Goal: Task Accomplishment & Management: Manage account settings

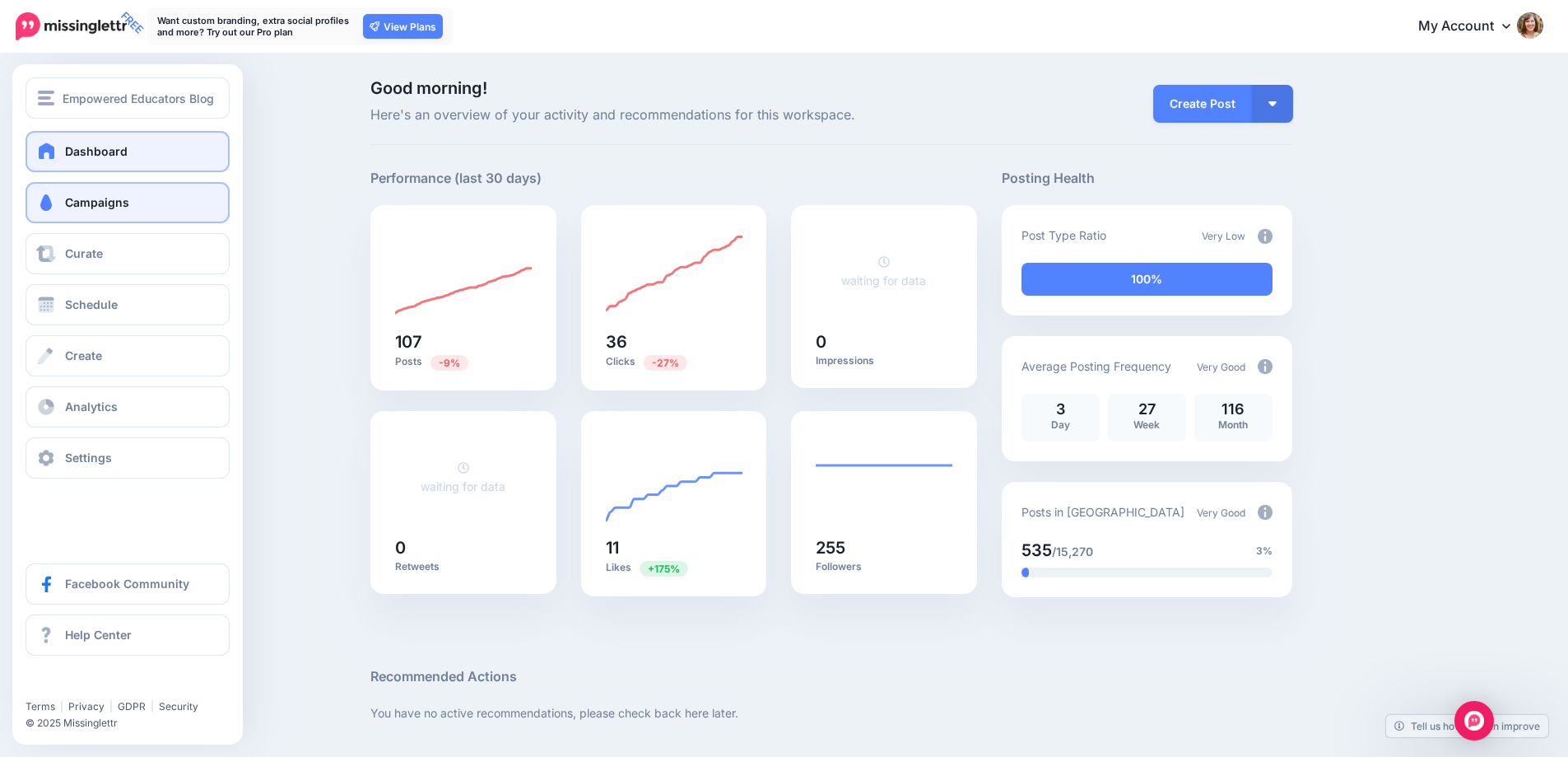
click at [138, 210] on link "Campaigns" at bounding box center [127, 203] width 204 height 41
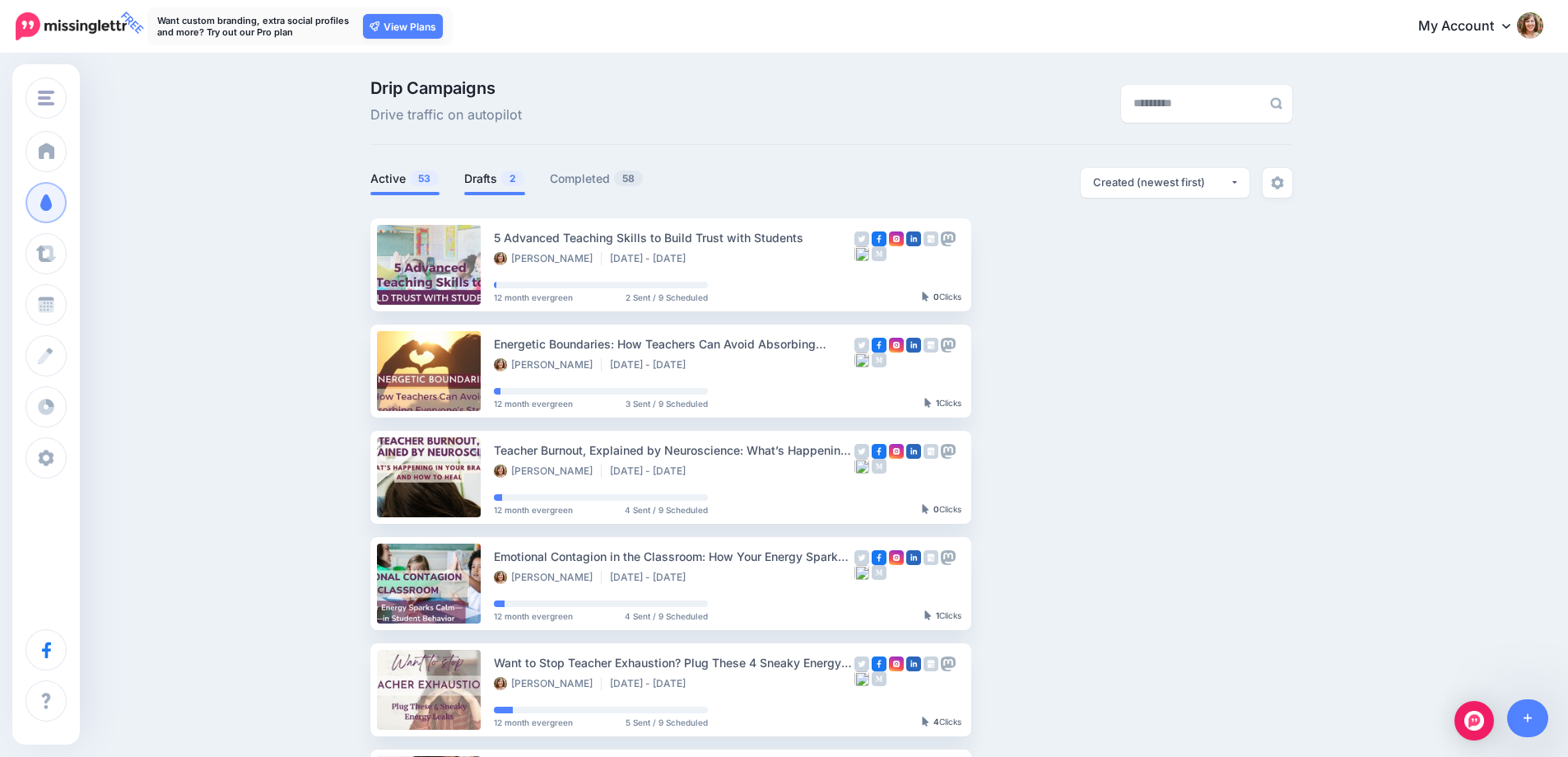
click at [495, 175] on link "Drafts 2" at bounding box center [495, 178] width 61 height 20
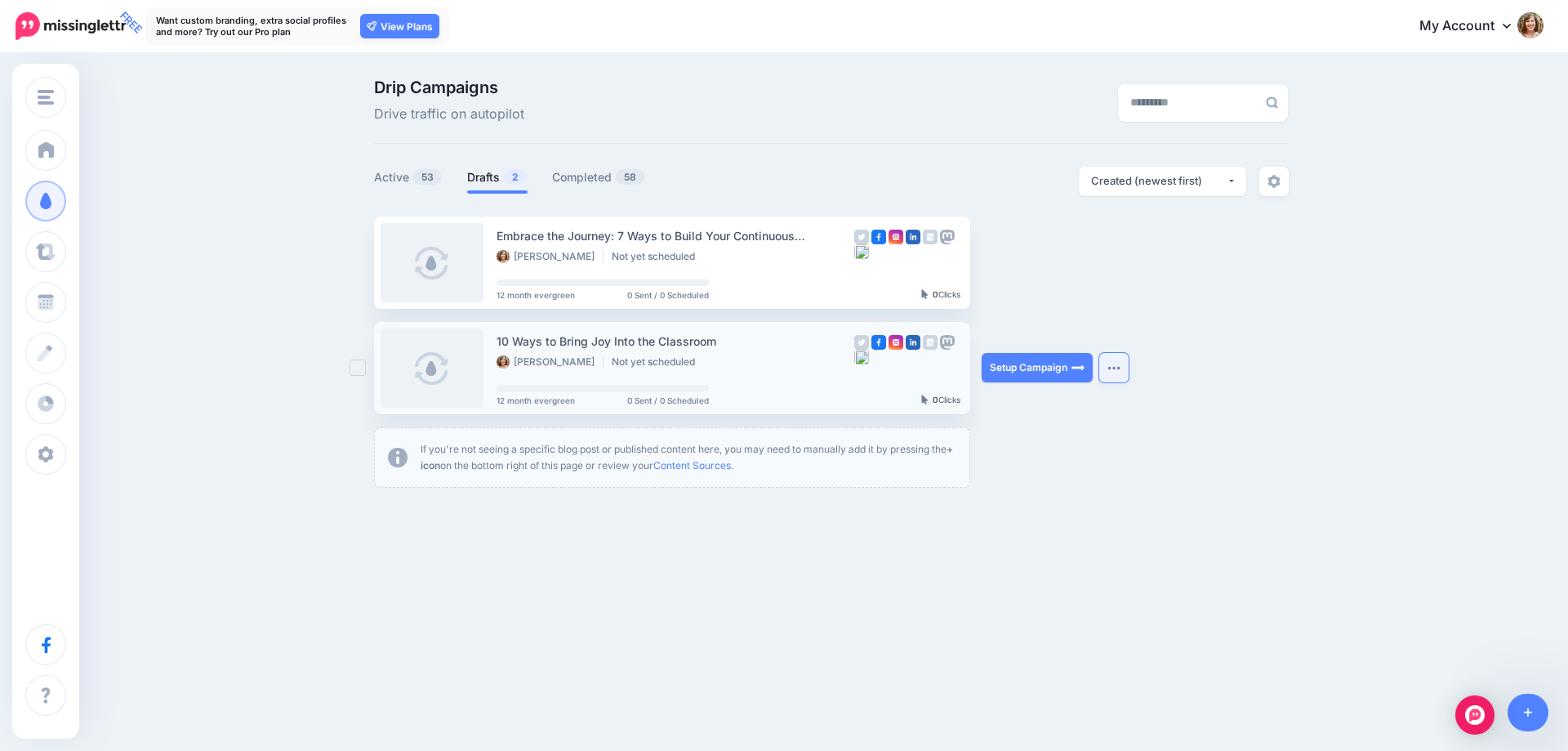
click at [1115, 366] on img "button" at bounding box center [1113, 367] width 13 height 5
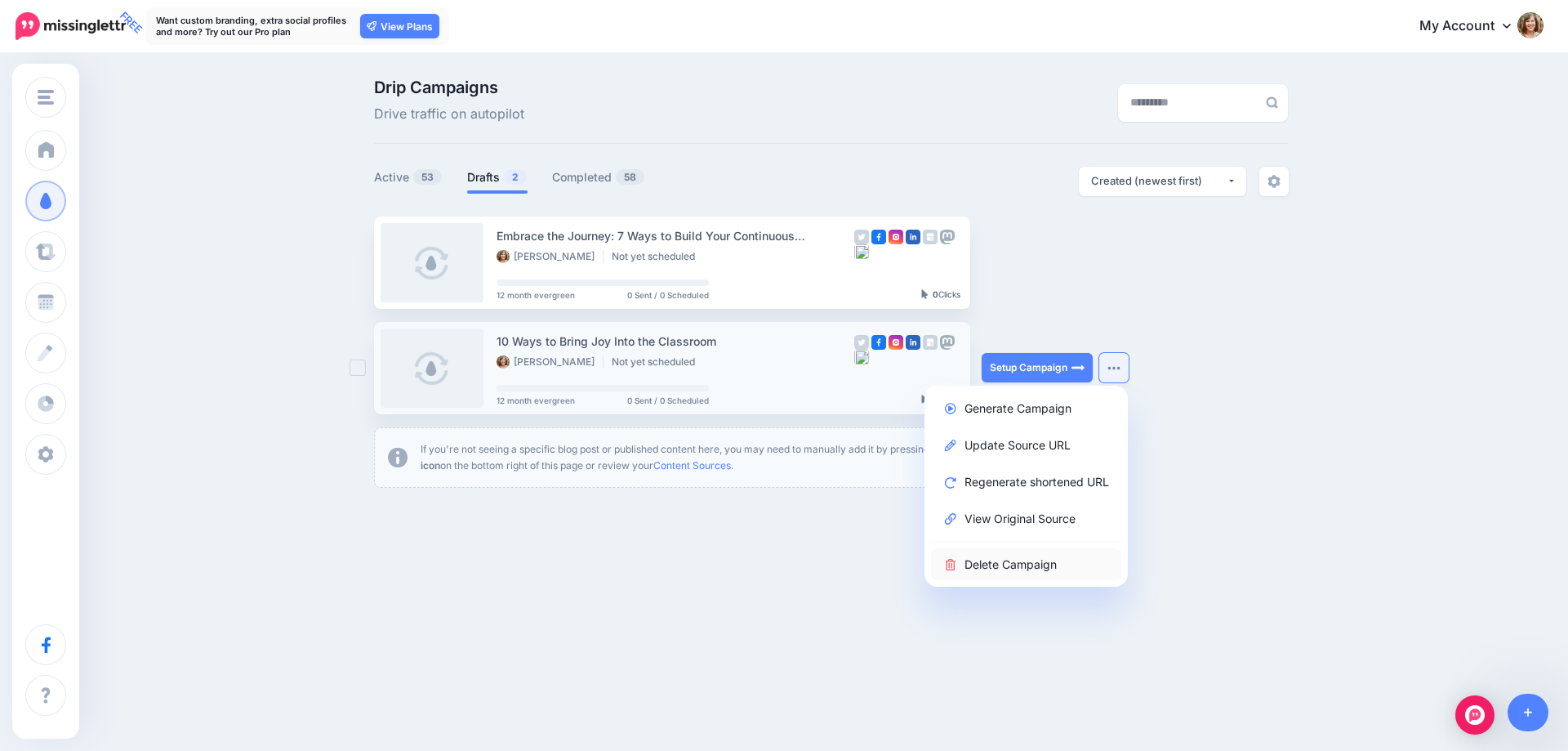
click at [1045, 562] on link "Delete Campaign" at bounding box center [1026, 563] width 190 height 32
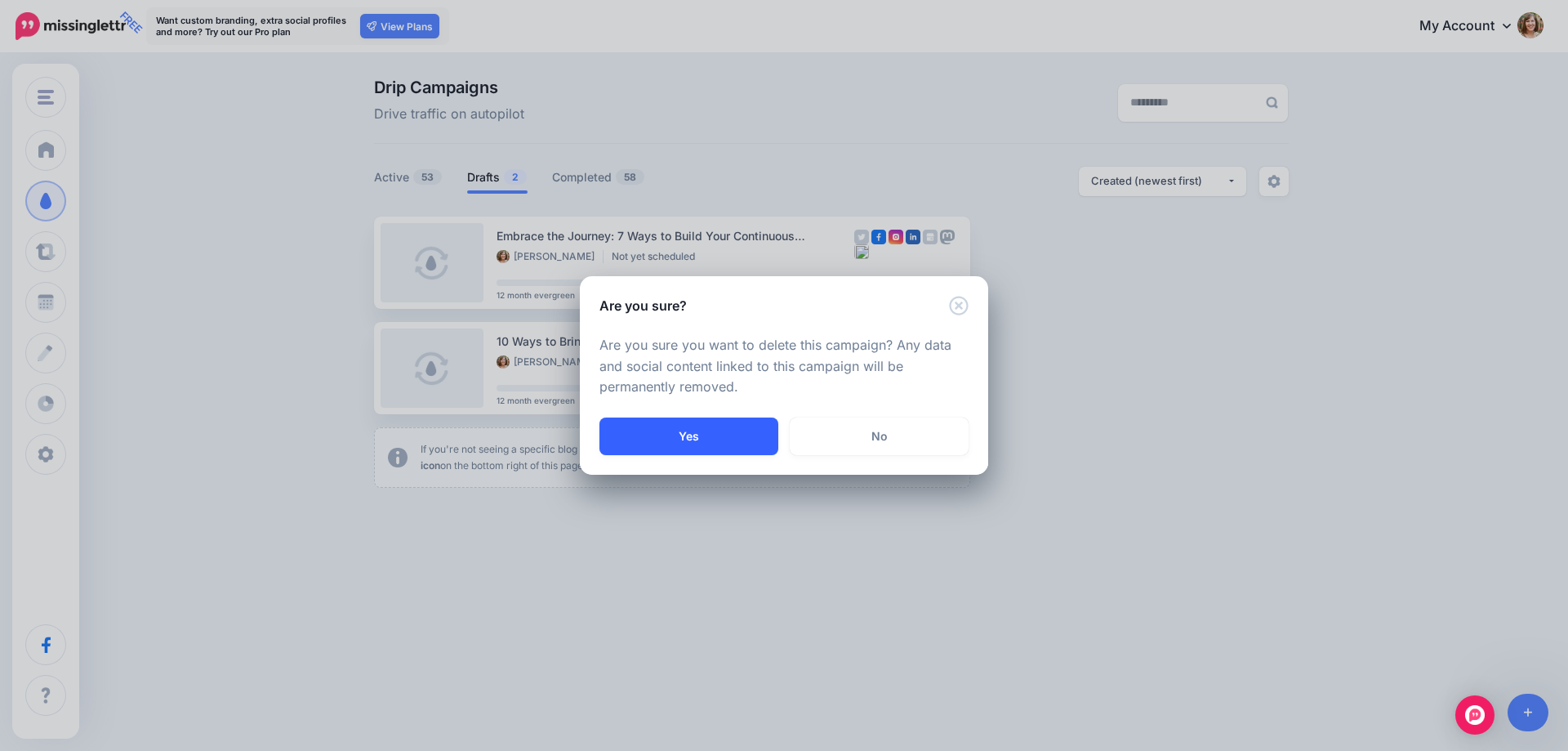
click at [695, 433] on button "Yes" at bounding box center [689, 436] width 179 height 38
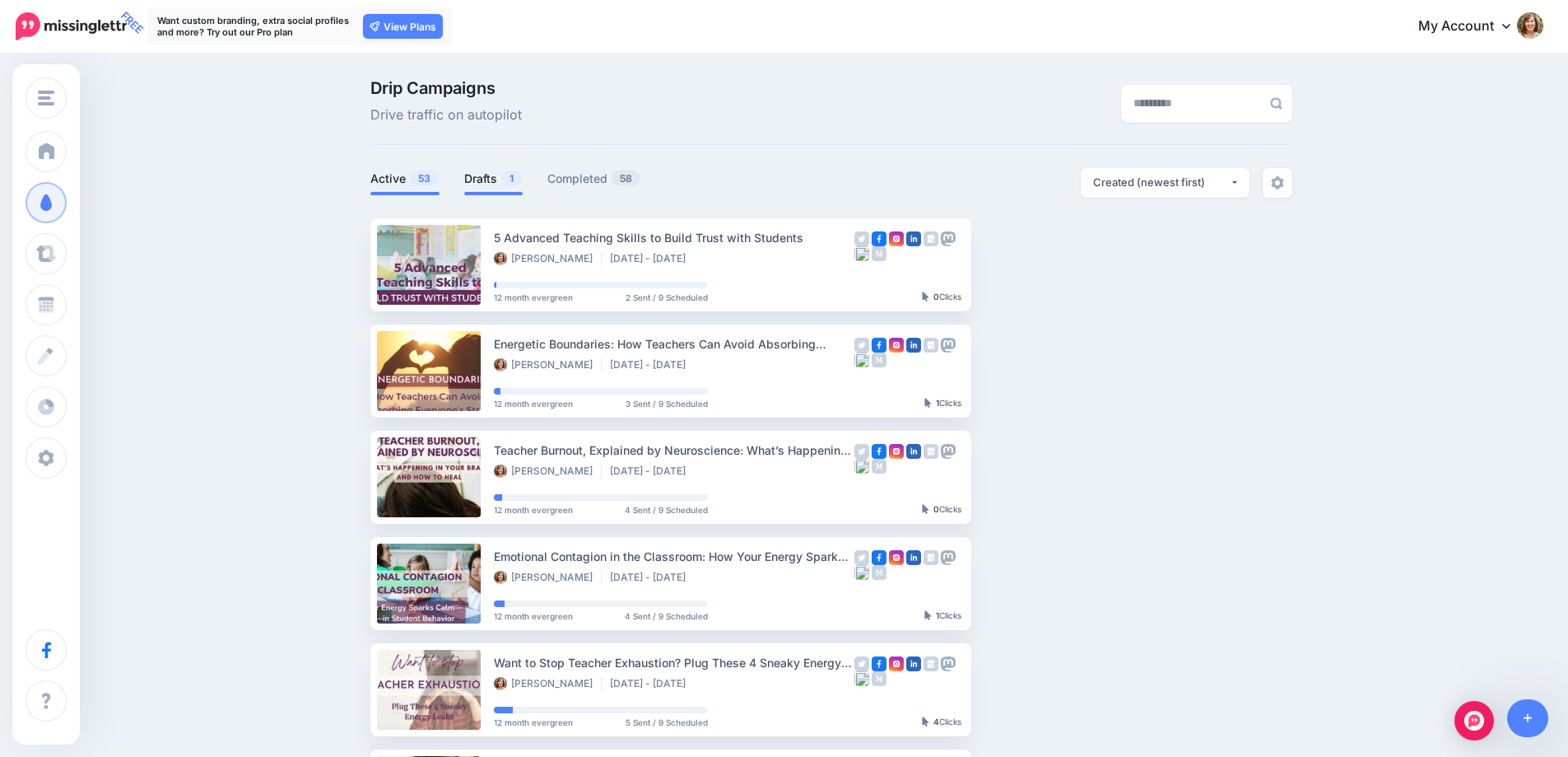
click at [476, 180] on link "Drafts 1" at bounding box center [494, 178] width 59 height 20
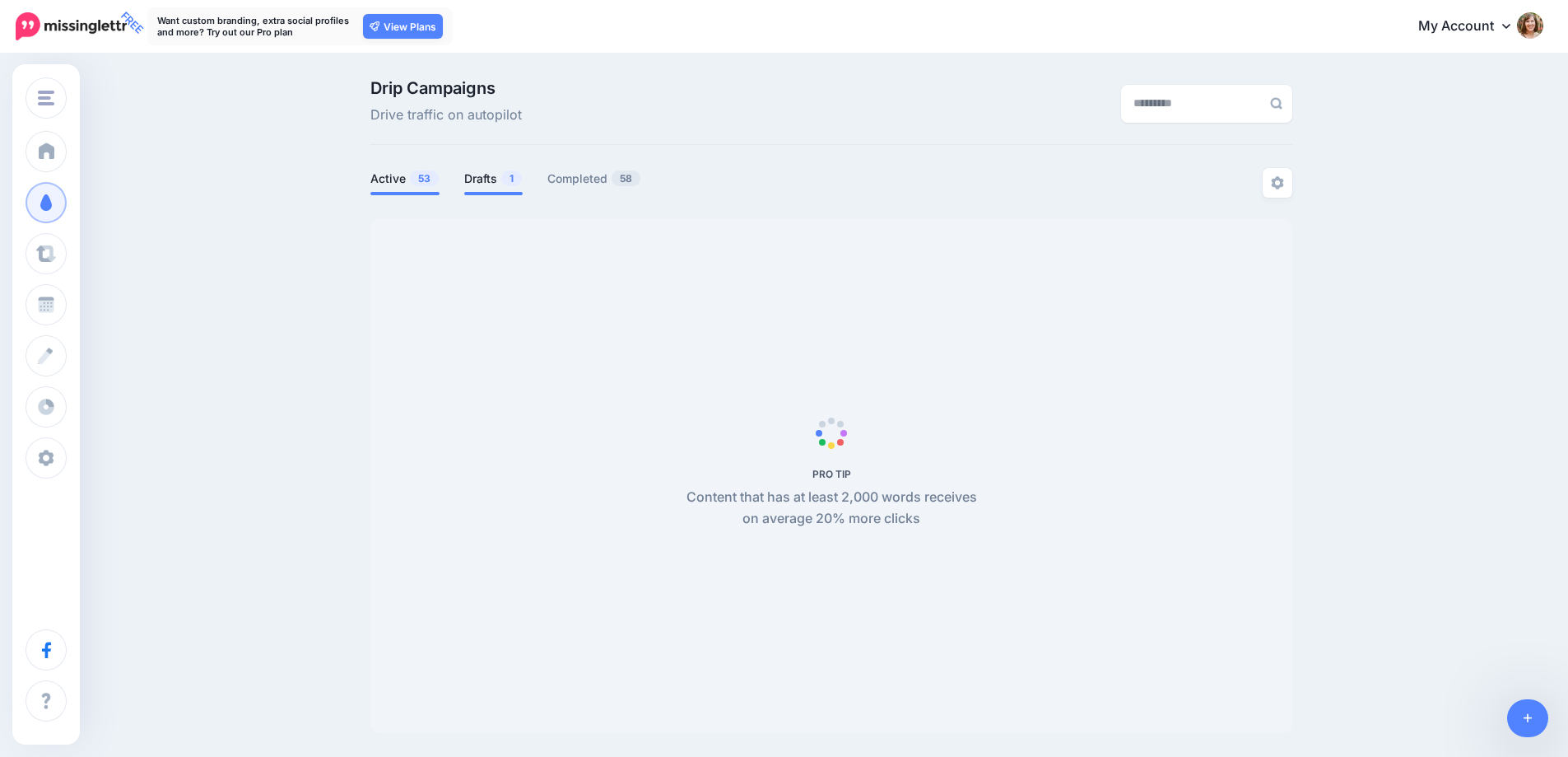
click at [474, 178] on link "Drafts 1" at bounding box center [494, 178] width 59 height 20
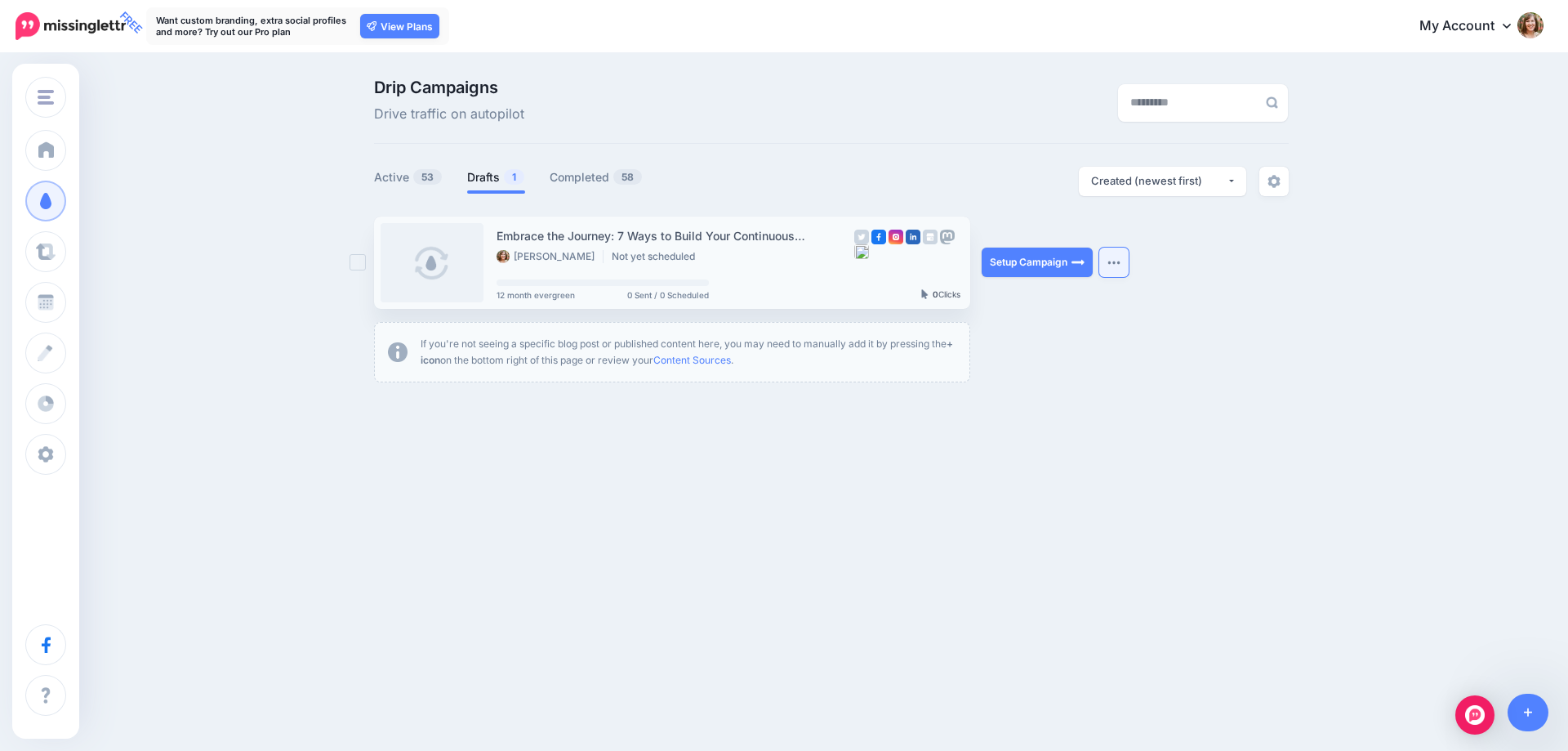
click at [1119, 258] on button "button" at bounding box center [1113, 262] width 29 height 29
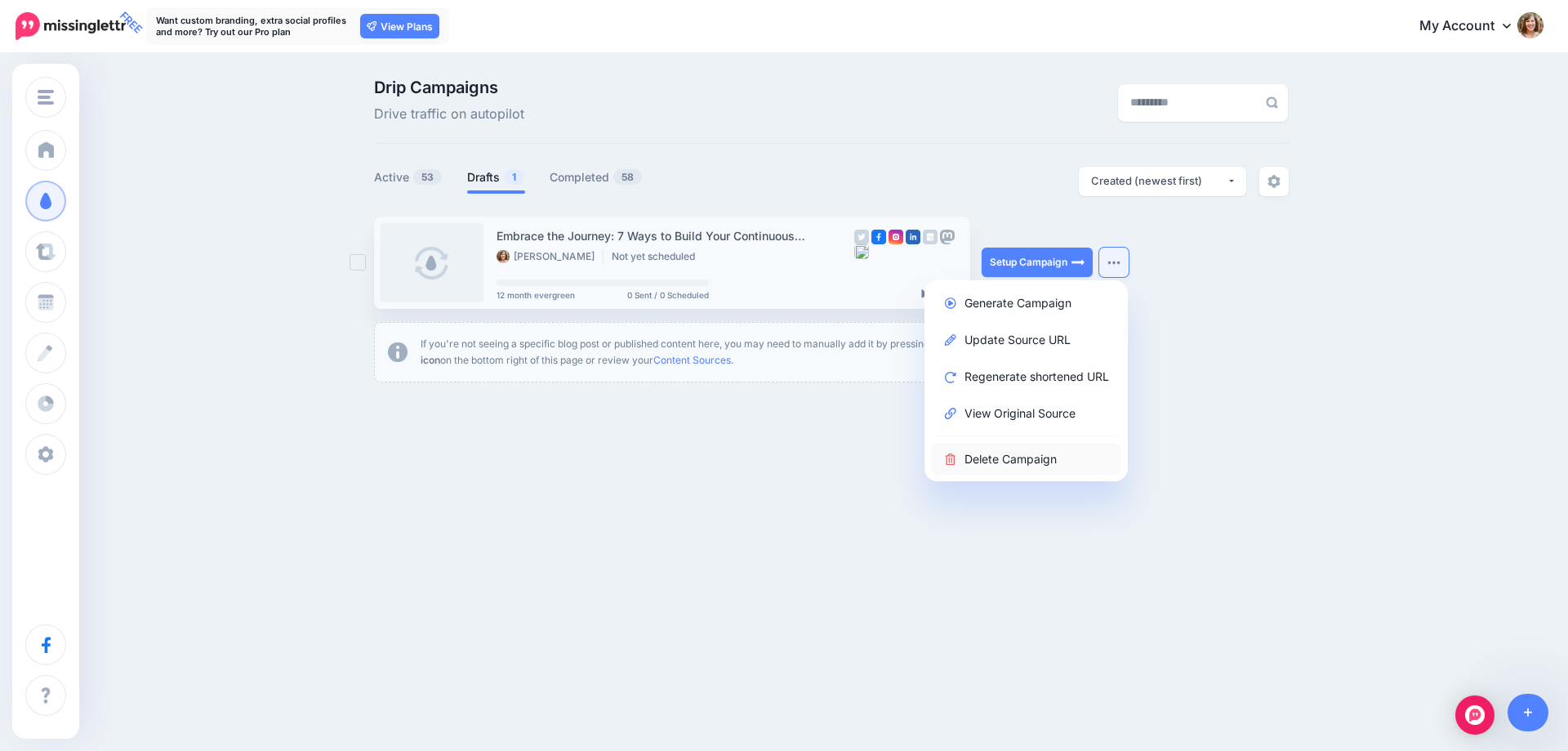
click at [1036, 451] on link "Delete Campaign" at bounding box center [1026, 459] width 190 height 32
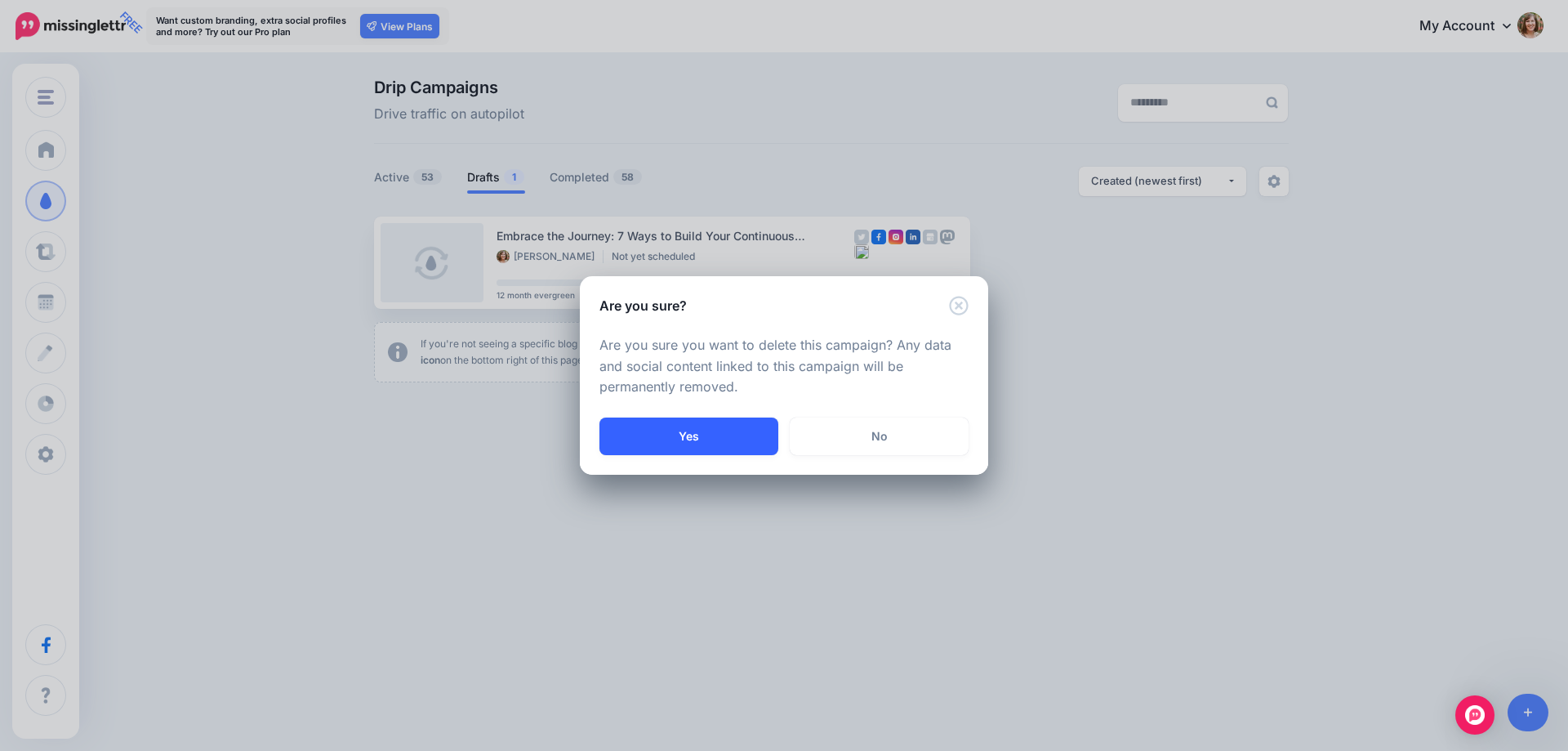
click at [686, 438] on button "Yes" at bounding box center [689, 436] width 179 height 38
